Goal: Check status: Check status

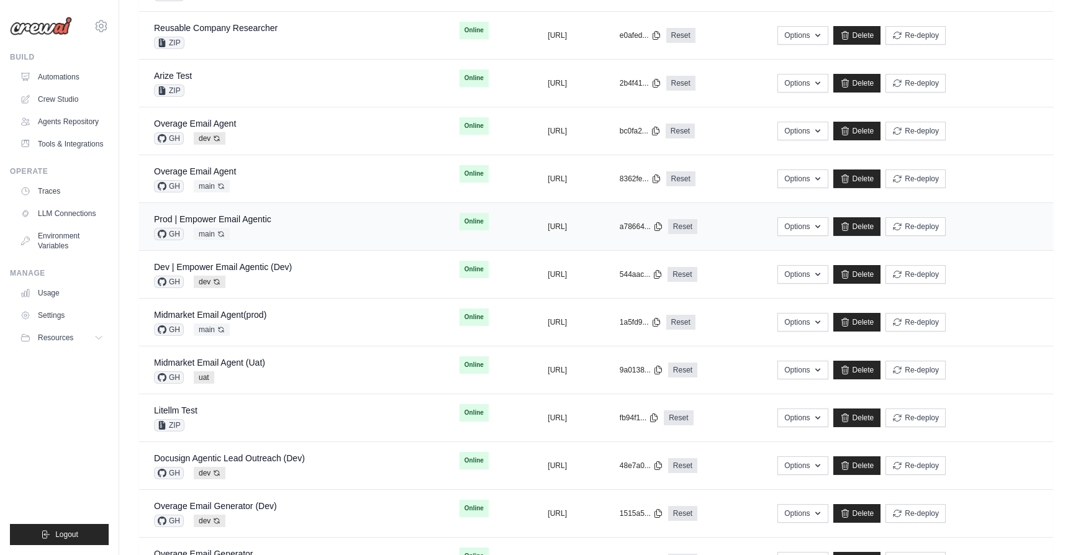
scroll to position [259, 0]
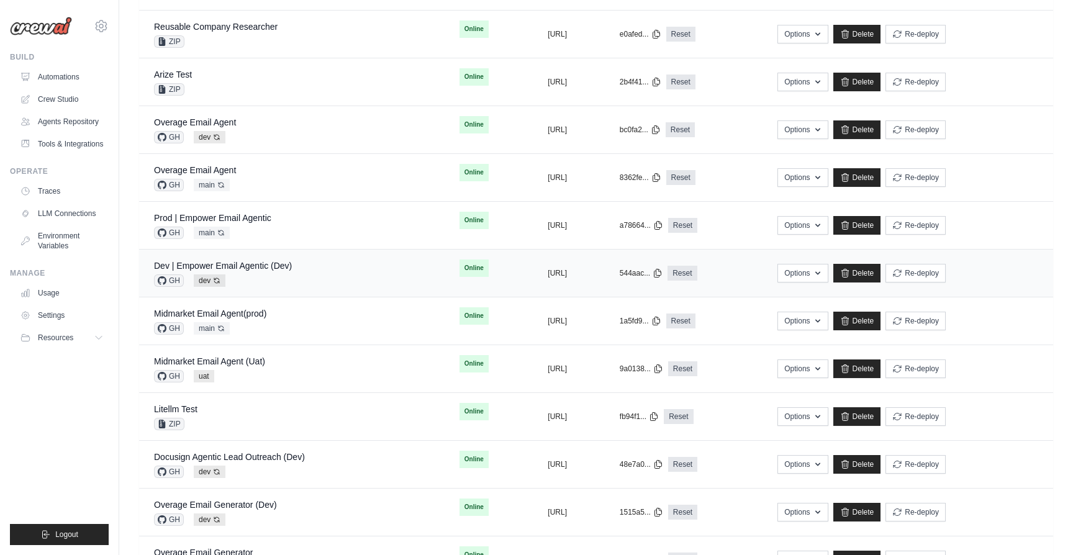
click at [299, 266] on div "Dev | Empower Email Agentic (Dev) GH dev Auto-deploy enabled" at bounding box center [292, 272] width 276 height 27
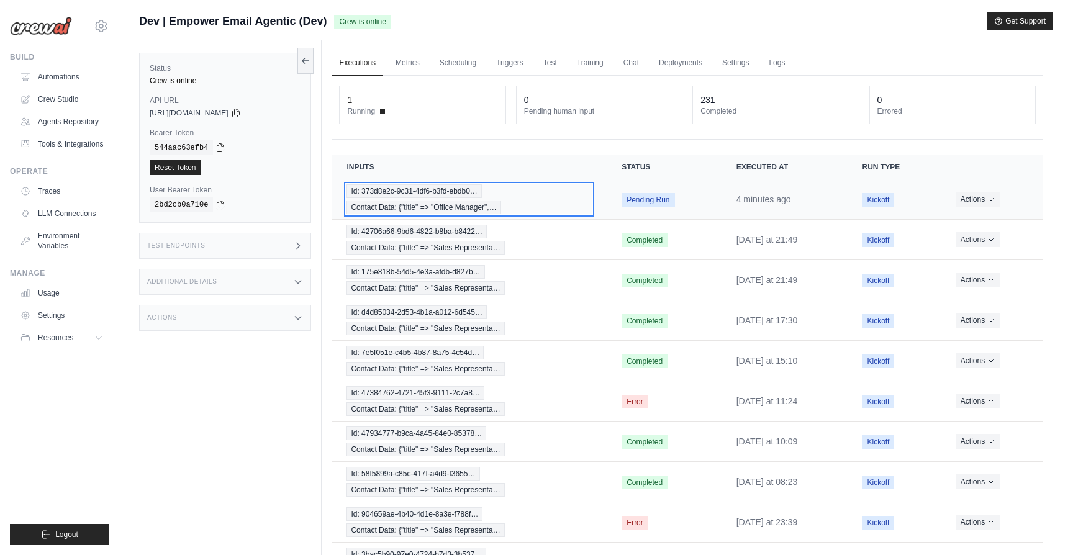
click at [531, 202] on div "Id: 373d8e2c-9c31-4df6-b3fd-ebdb0… Contact Data: {"title" => "Office Manager",…" at bounding box center [468, 199] width 245 height 30
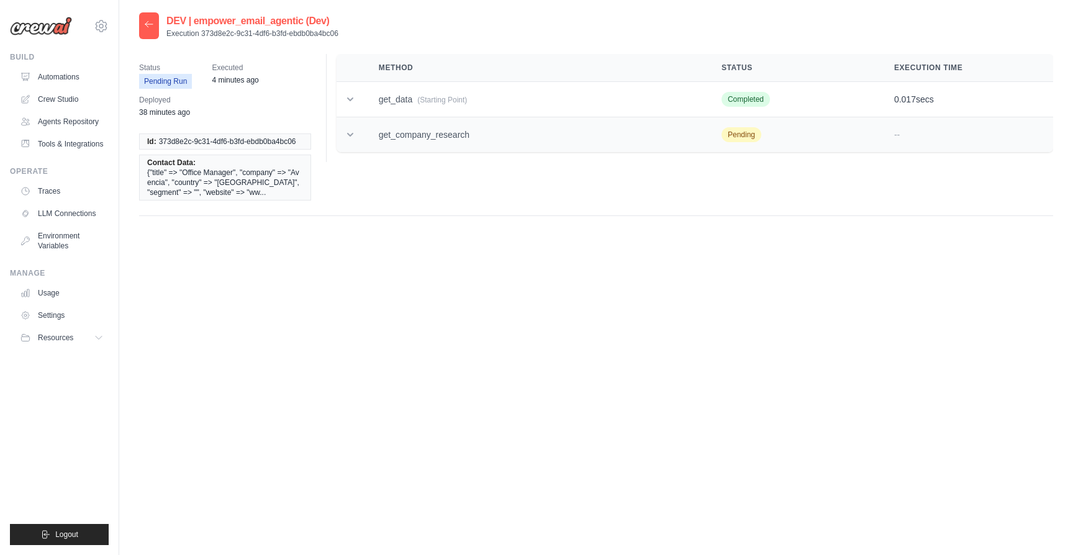
click at [377, 134] on td "get_company_research" at bounding box center [535, 134] width 343 height 35
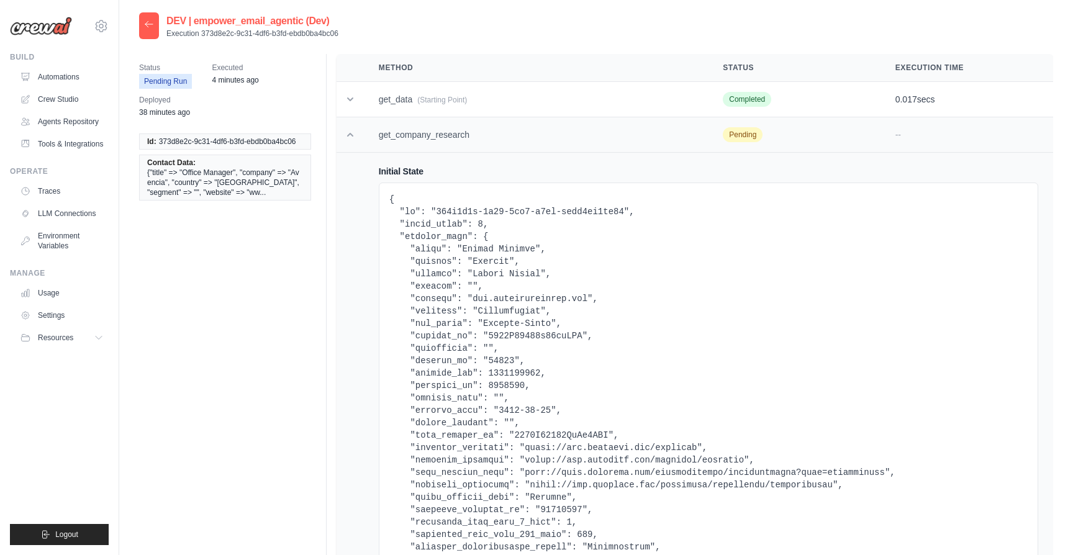
click at [413, 130] on td "get_company_research" at bounding box center [536, 134] width 344 height 35
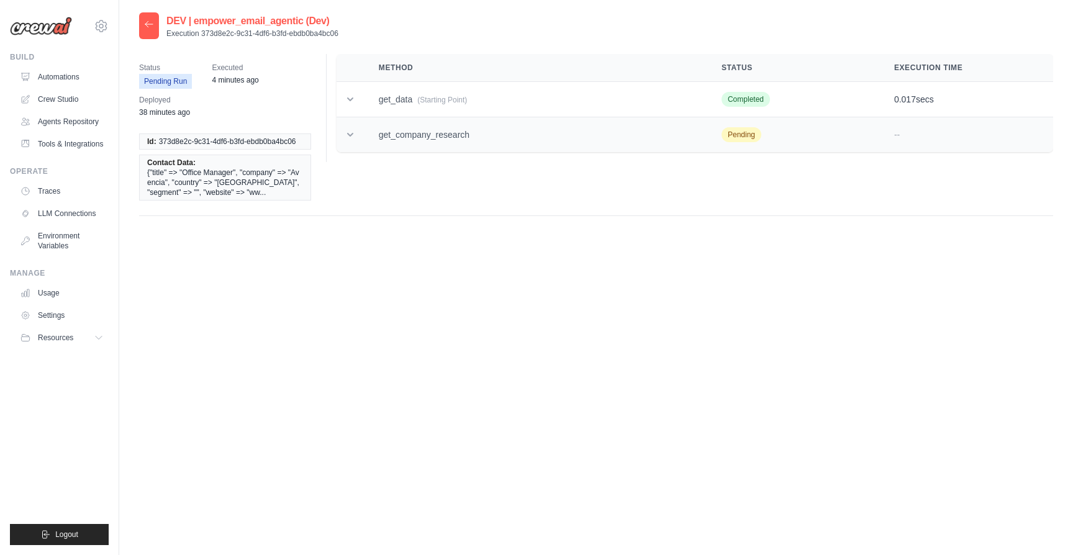
click at [413, 130] on td "get_company_research" at bounding box center [535, 134] width 343 height 35
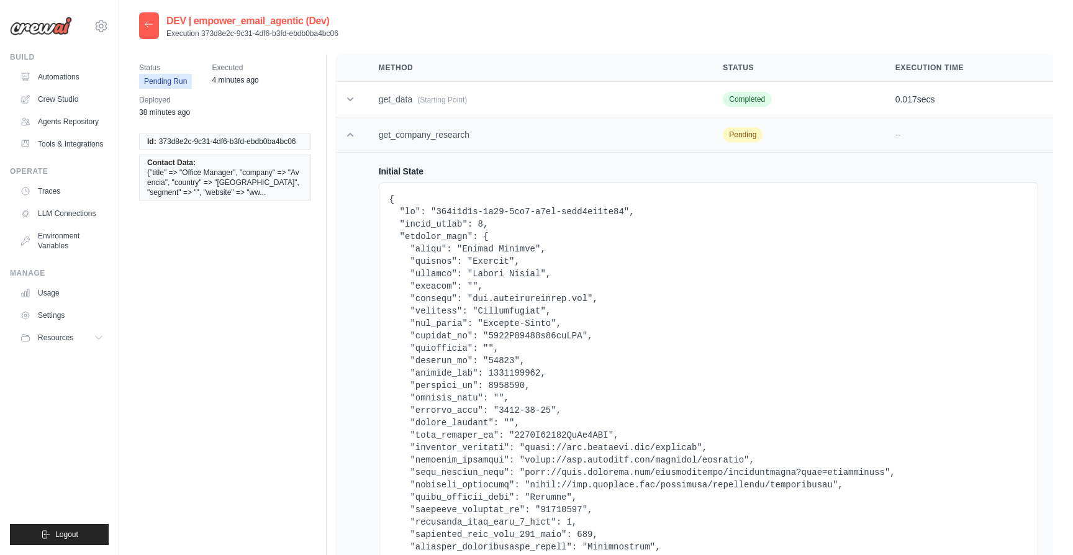
click at [413, 130] on td "get_company_research" at bounding box center [536, 134] width 344 height 35
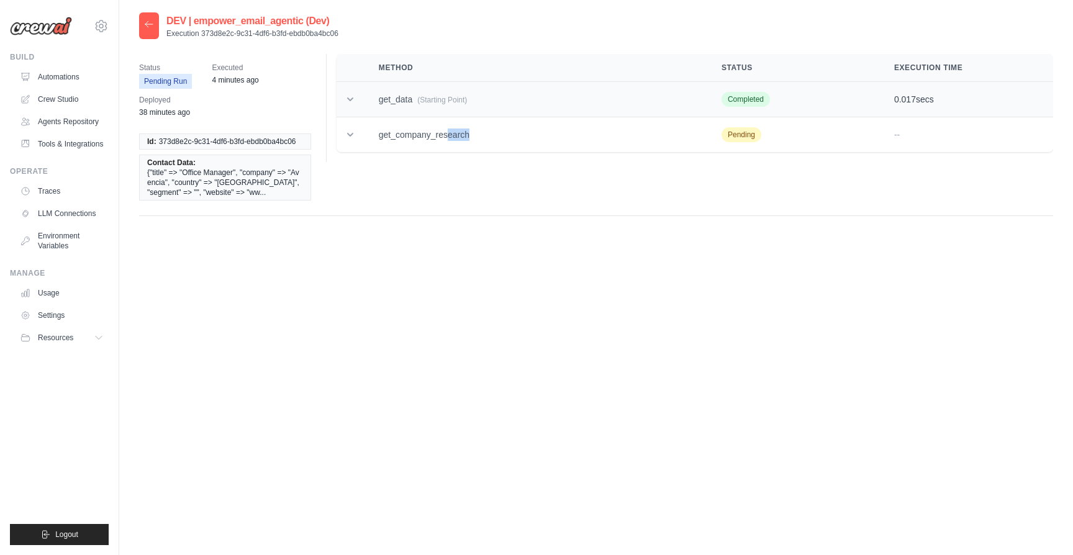
click at [415, 91] on td "get_data (Starting Point)" at bounding box center [535, 99] width 343 height 35
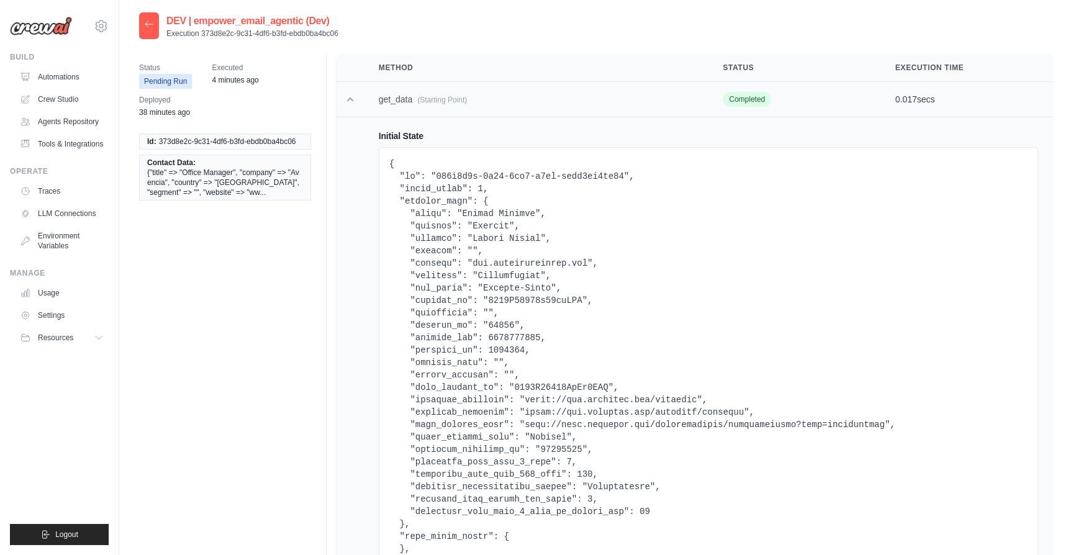
click at [415, 91] on td "get_data (Starting Point)" at bounding box center [536, 99] width 344 height 35
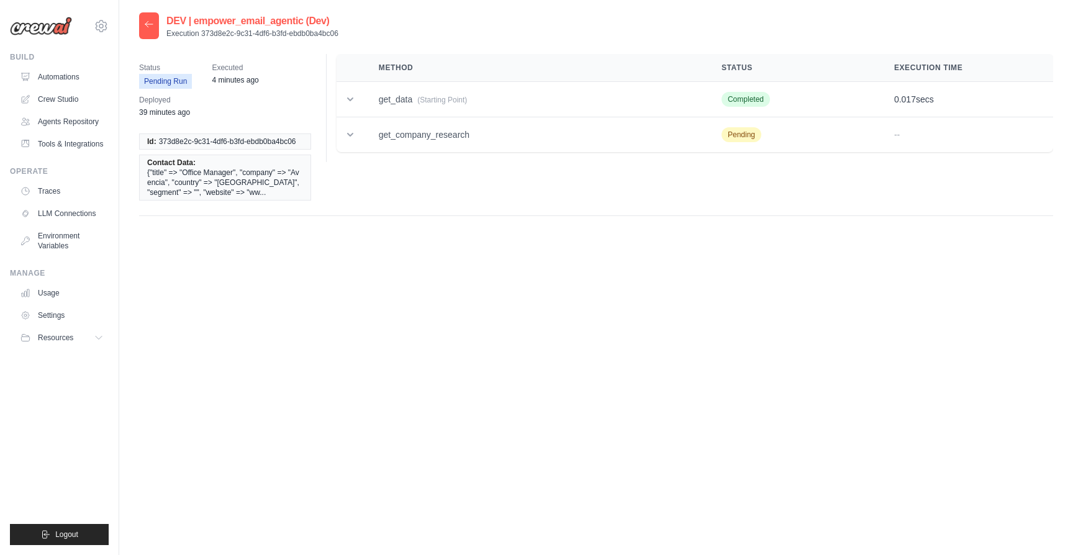
drag, startPoint x: 338, startPoint y: 36, endPoint x: 202, endPoint y: 36, distance: 136.0
click at [202, 36] on p "Execution 373d8e2c-9c31-4df6-b3fd-ebdb0ba4bc06" at bounding box center [252, 34] width 172 height 10
copy p "373d8e2c-9c31-4df6-b3fd-ebdb0ba4bc06"
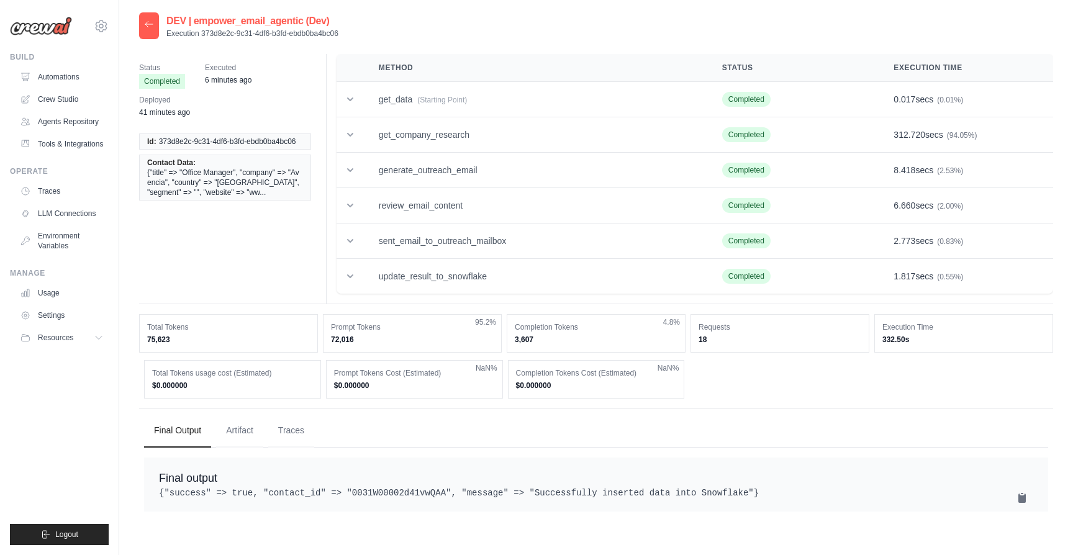
scroll to position [25, 0]
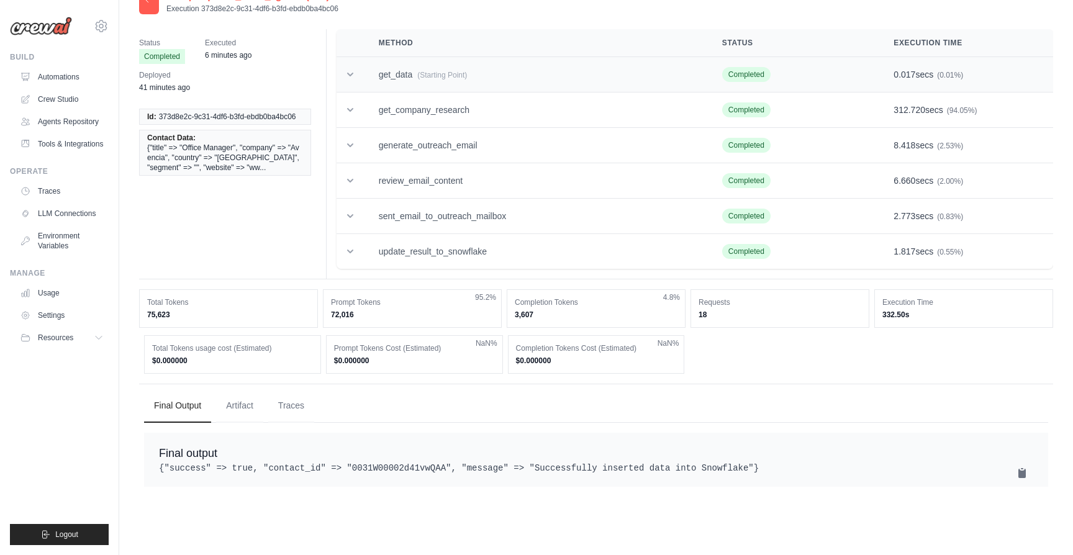
click at [585, 81] on td "get_data (Starting Point)" at bounding box center [535, 74] width 343 height 35
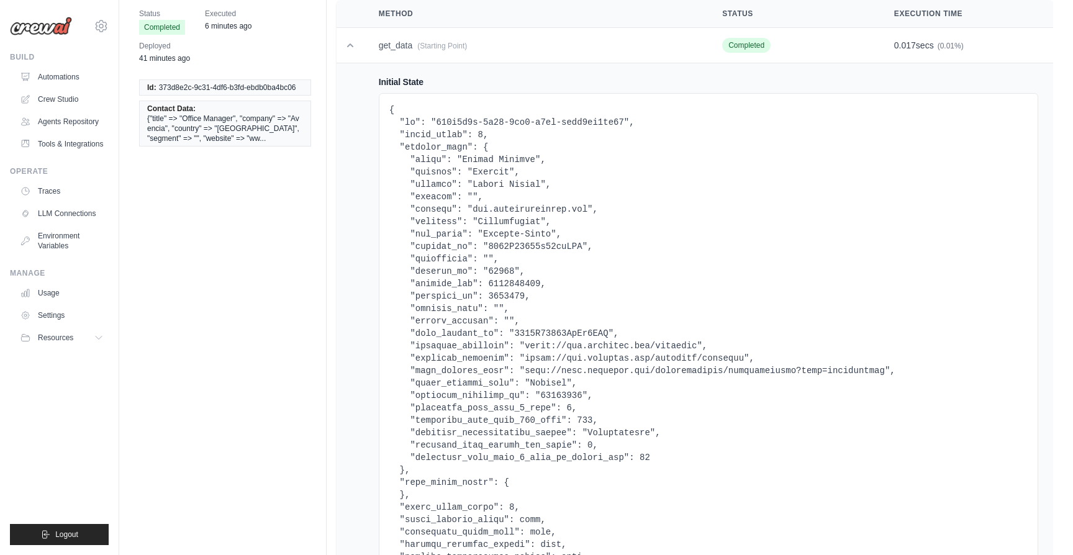
scroll to position [56, 0]
